Goal: Task Accomplishment & Management: Use online tool/utility

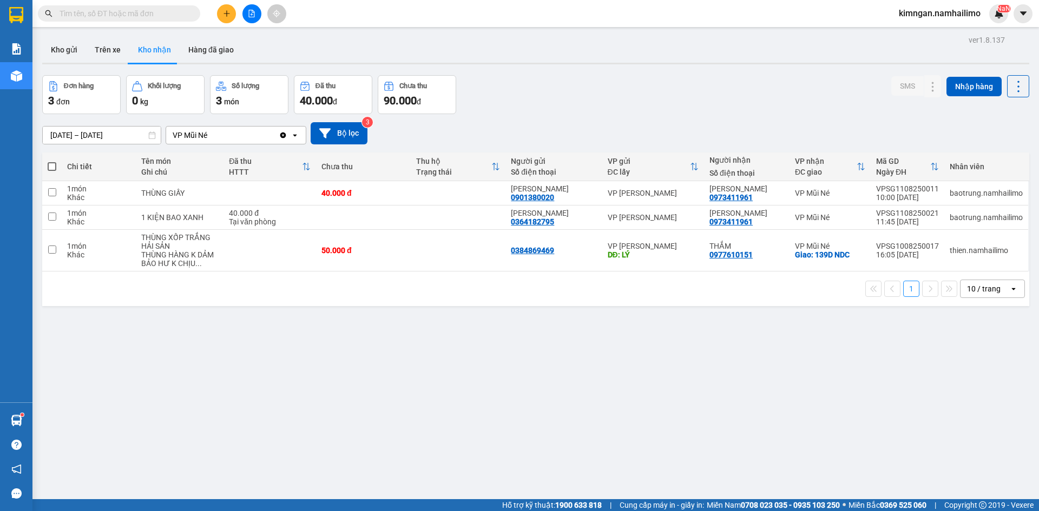
click at [951, 11] on span "kimngan.namhailimo" at bounding box center [939, 13] width 99 height 14
click at [934, 38] on span "Đăng xuất" at bounding box center [944, 34] width 76 height 12
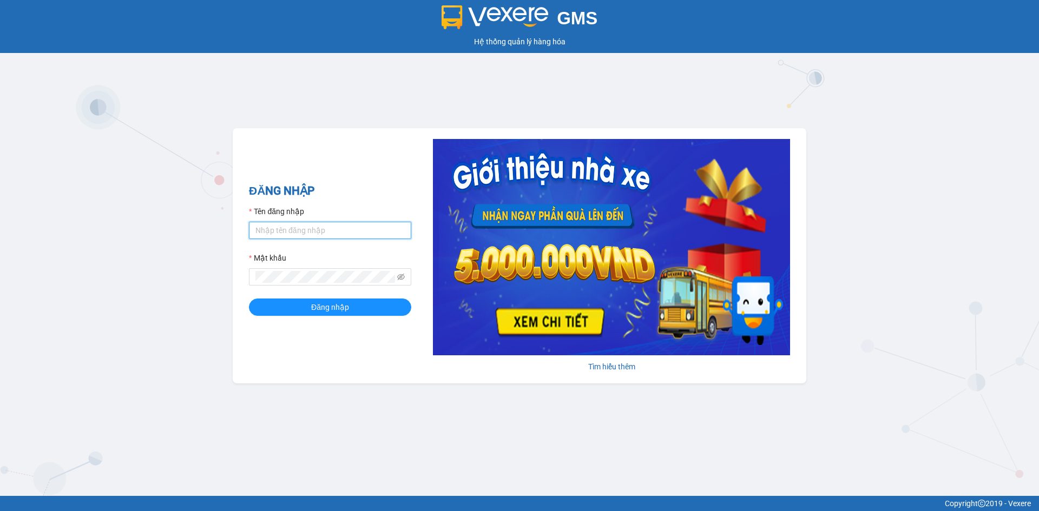
click at [323, 233] on input "Tên đăng nhập" at bounding box center [330, 230] width 162 height 17
type input "tan.namhailimo"
click at [297, 284] on span at bounding box center [330, 276] width 162 height 17
click at [249, 299] on button "Đăng nhập" at bounding box center [330, 307] width 162 height 17
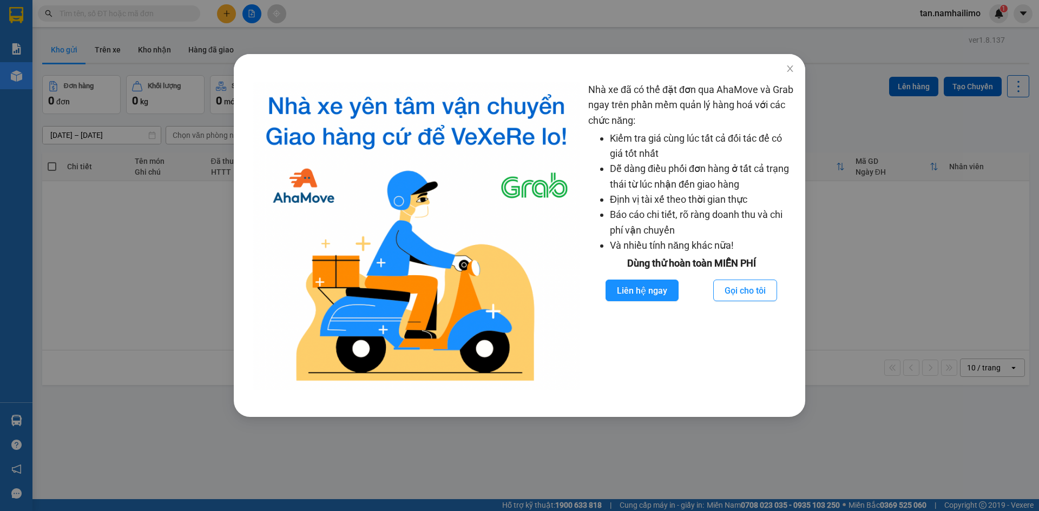
click at [848, 76] on div "Nhà xe đã có thể đặt đơn qua AhaMove và Grab ngay trên phần mềm quản lý hàng ho…" at bounding box center [519, 255] width 1039 height 511
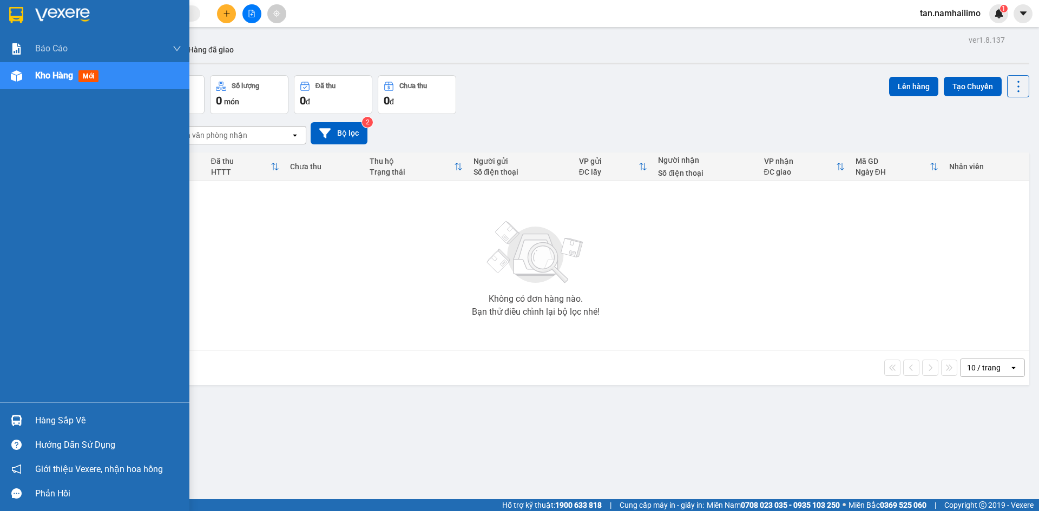
click at [17, 419] on img at bounding box center [16, 420] width 11 height 11
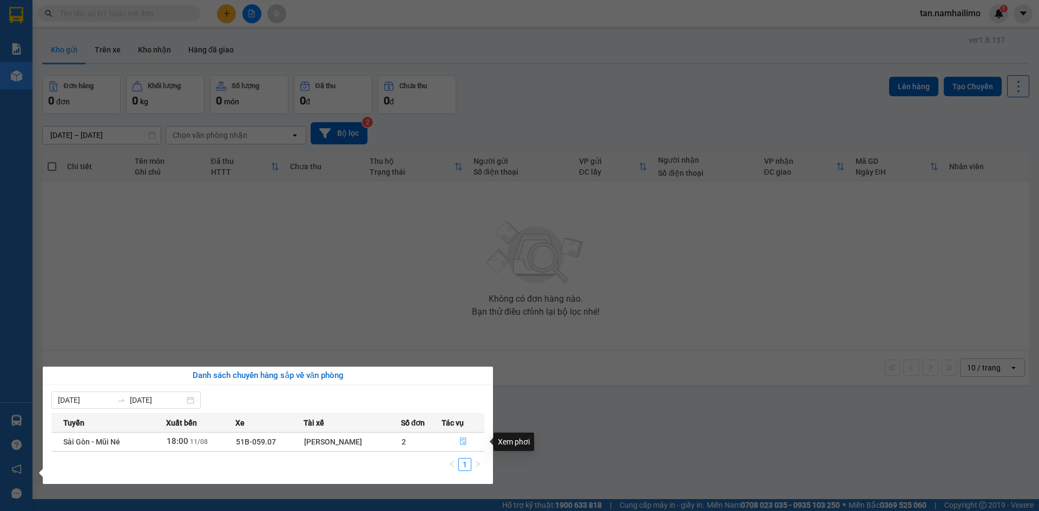
click at [468, 446] on button "button" at bounding box center [463, 441] width 42 height 17
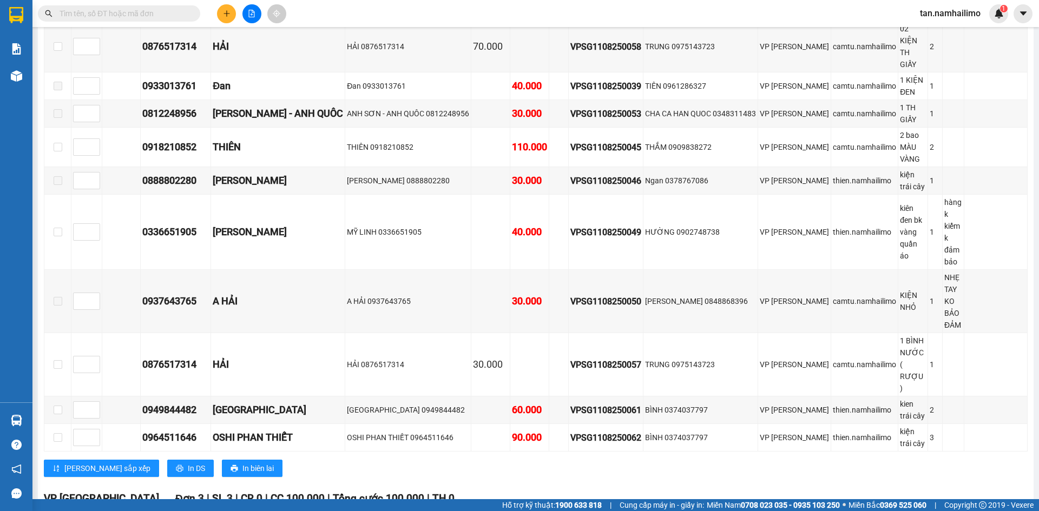
scroll to position [619, 0]
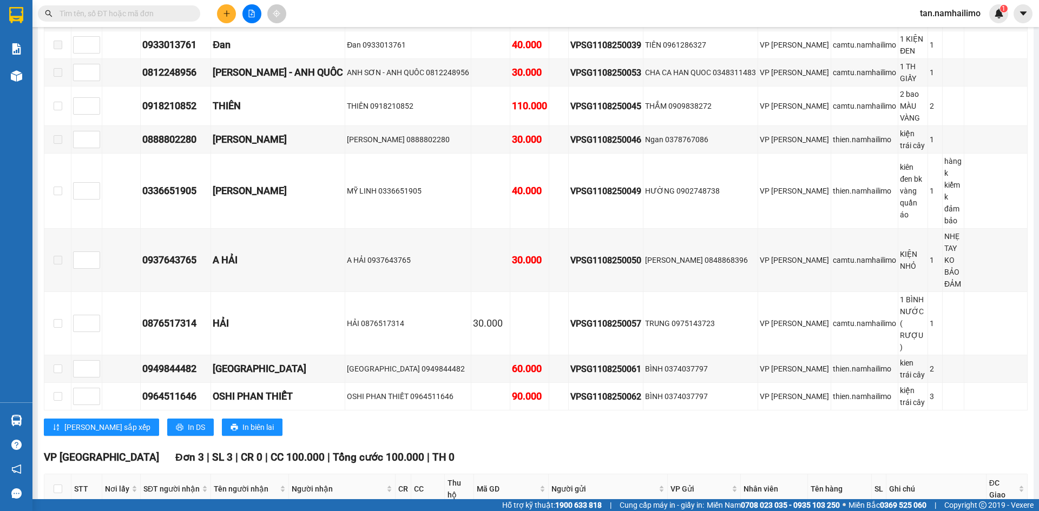
checkbox input "true"
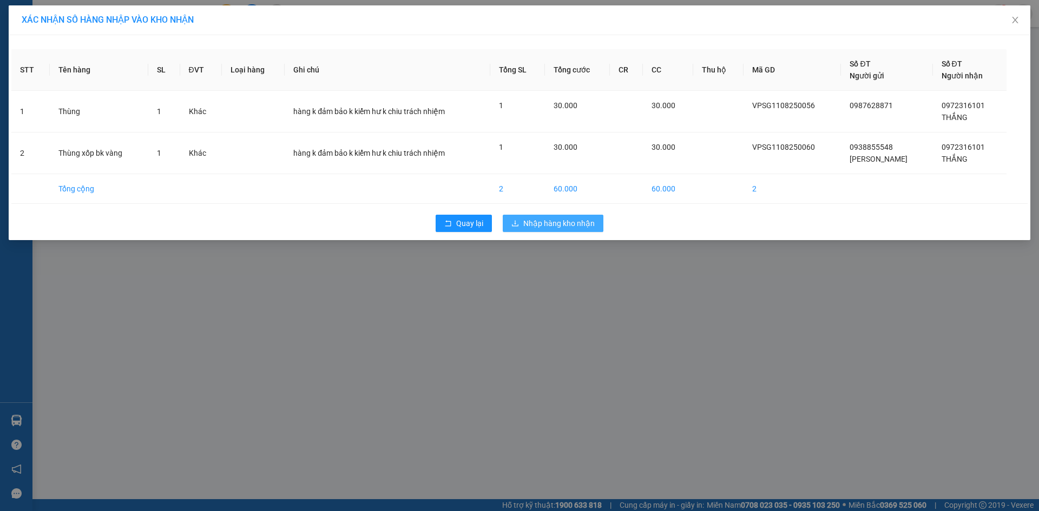
click at [595, 225] on button "Nhập hàng kho nhận" at bounding box center [553, 223] width 101 height 17
